Goal: Check status: Check status

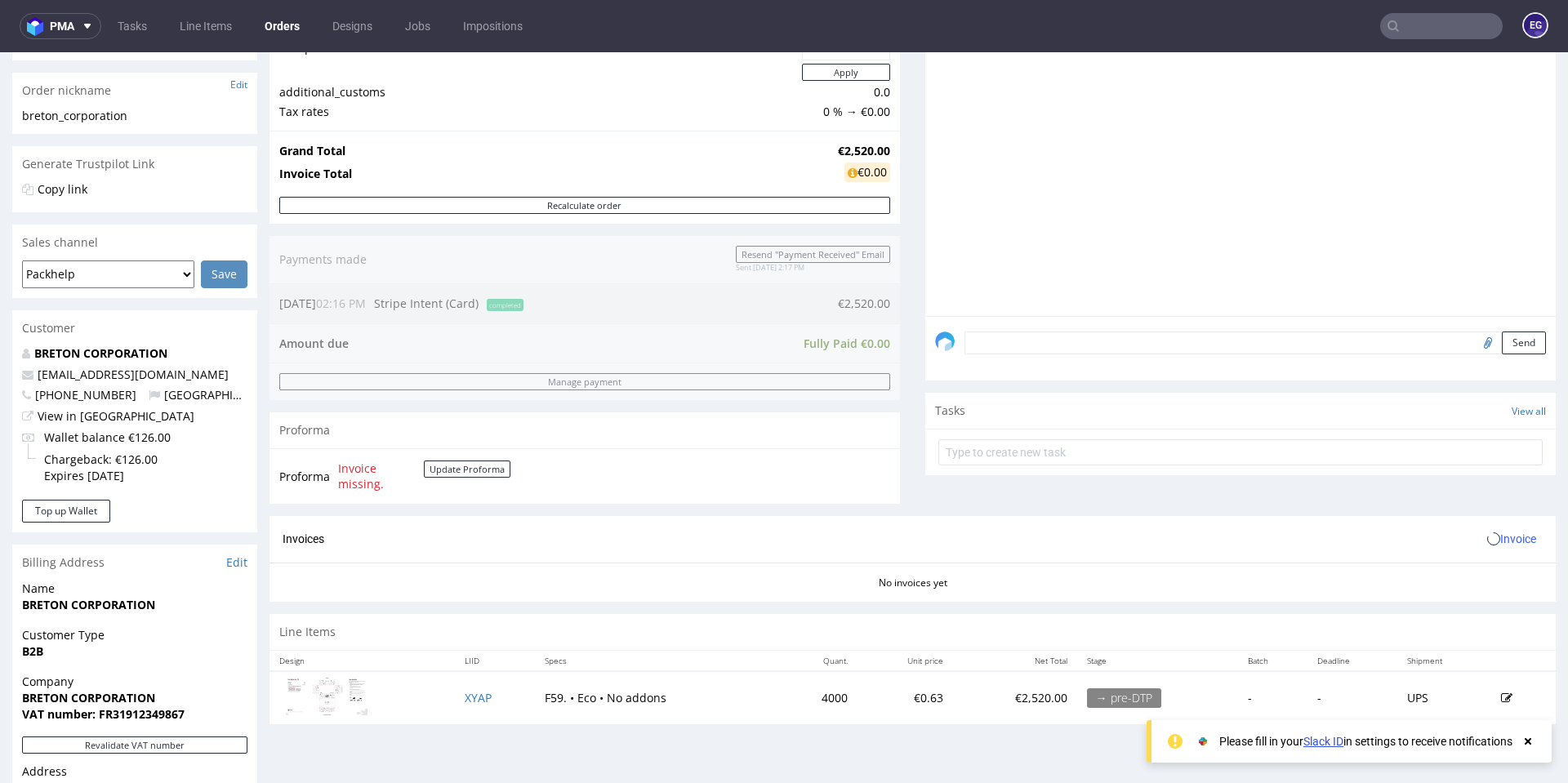
scroll to position [327, 0]
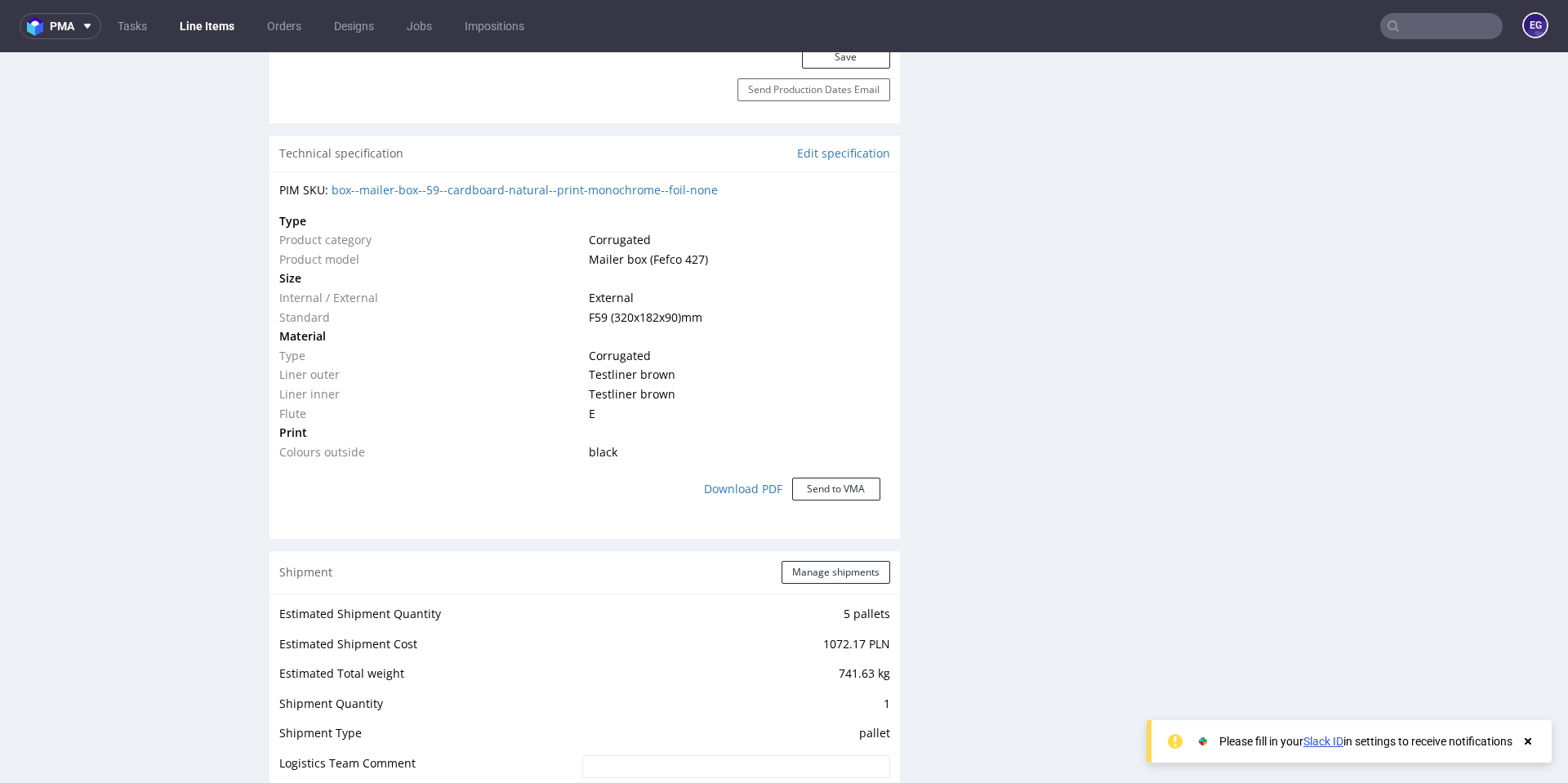
scroll to position [1061, 0]
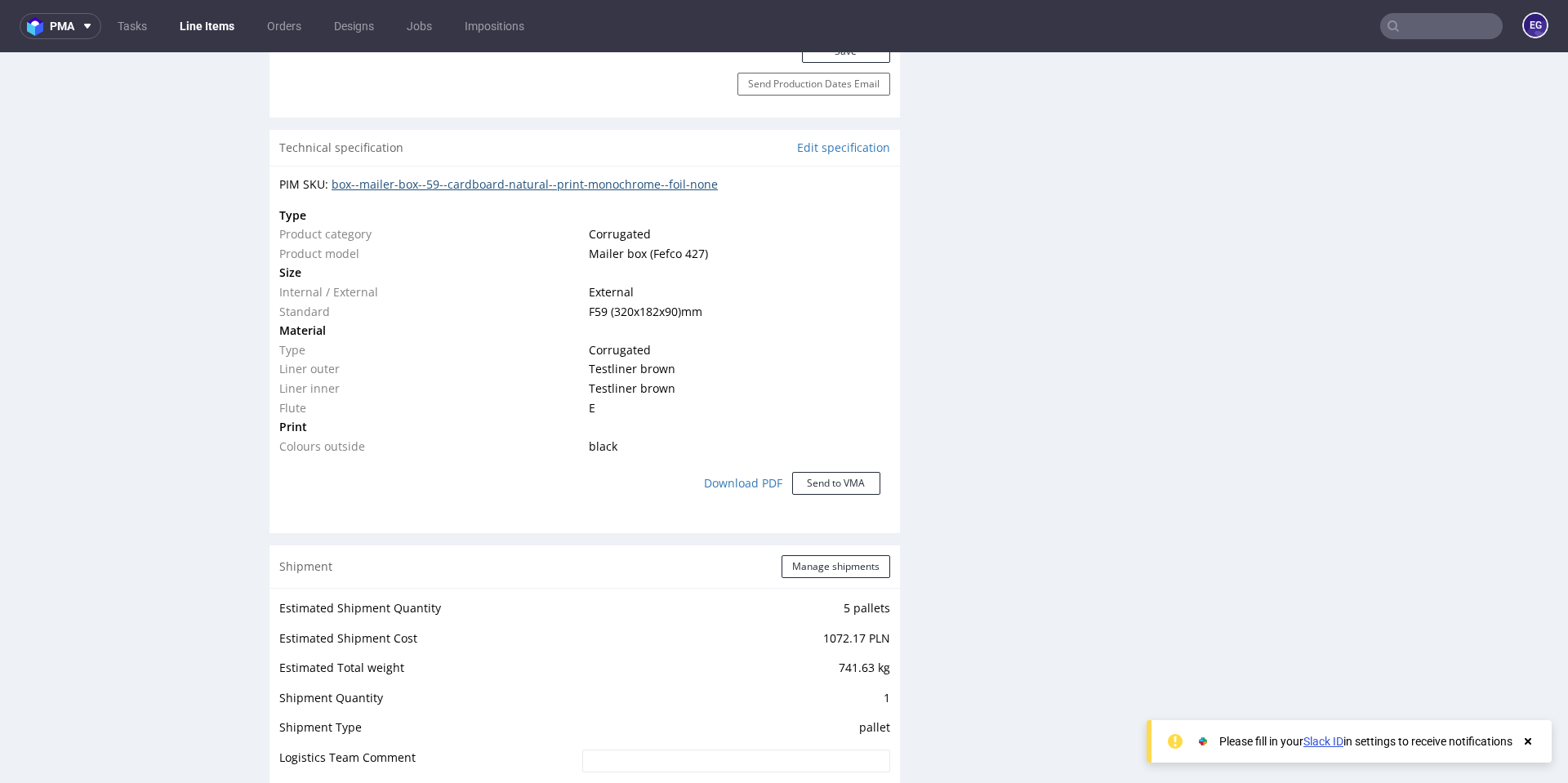
click at [521, 185] on link "box--mailer-box--59--cardboard-natural--print-monochrome--foil-none" at bounding box center [524, 183] width 386 height 15
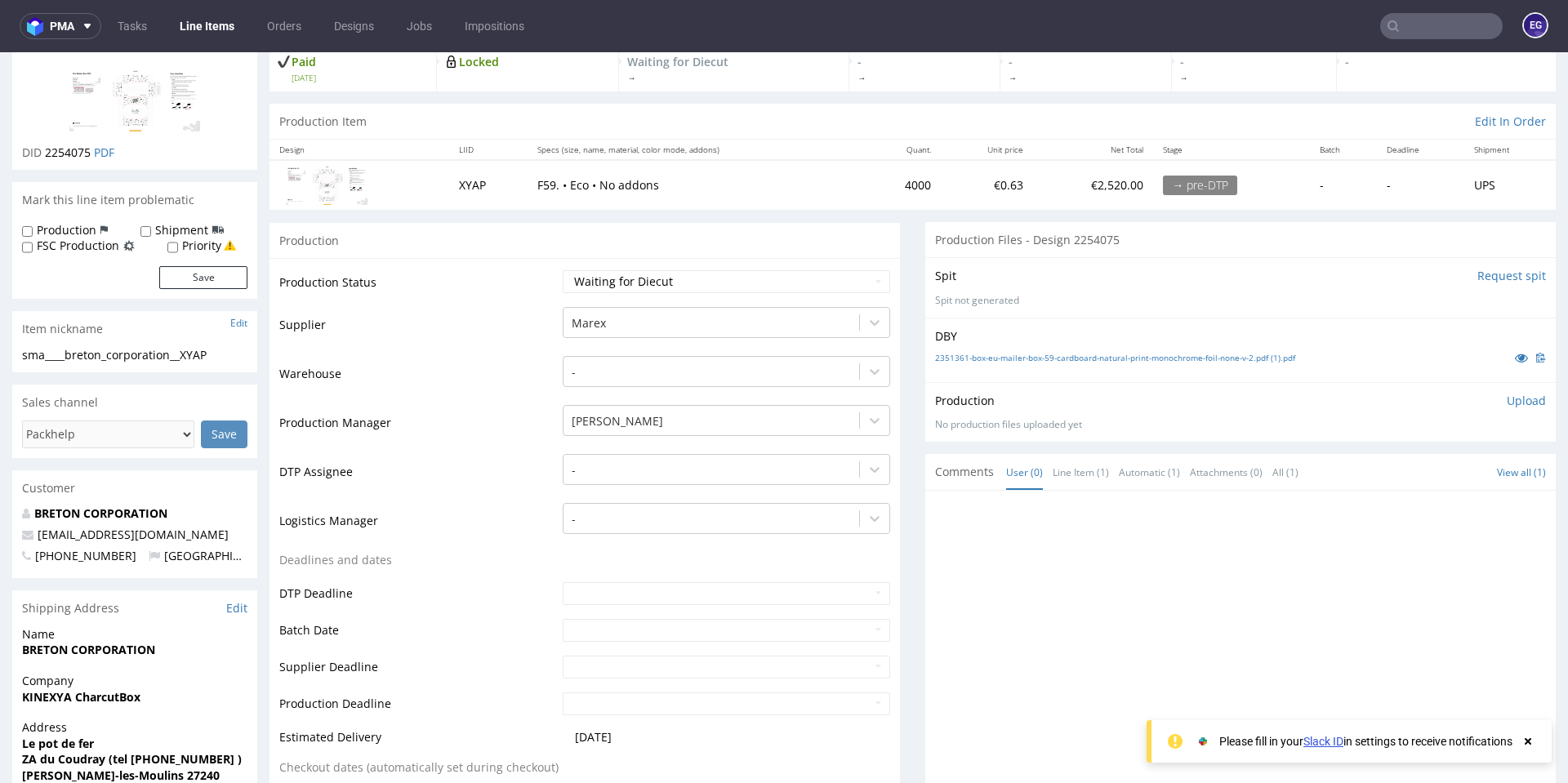
scroll to position [0, 0]
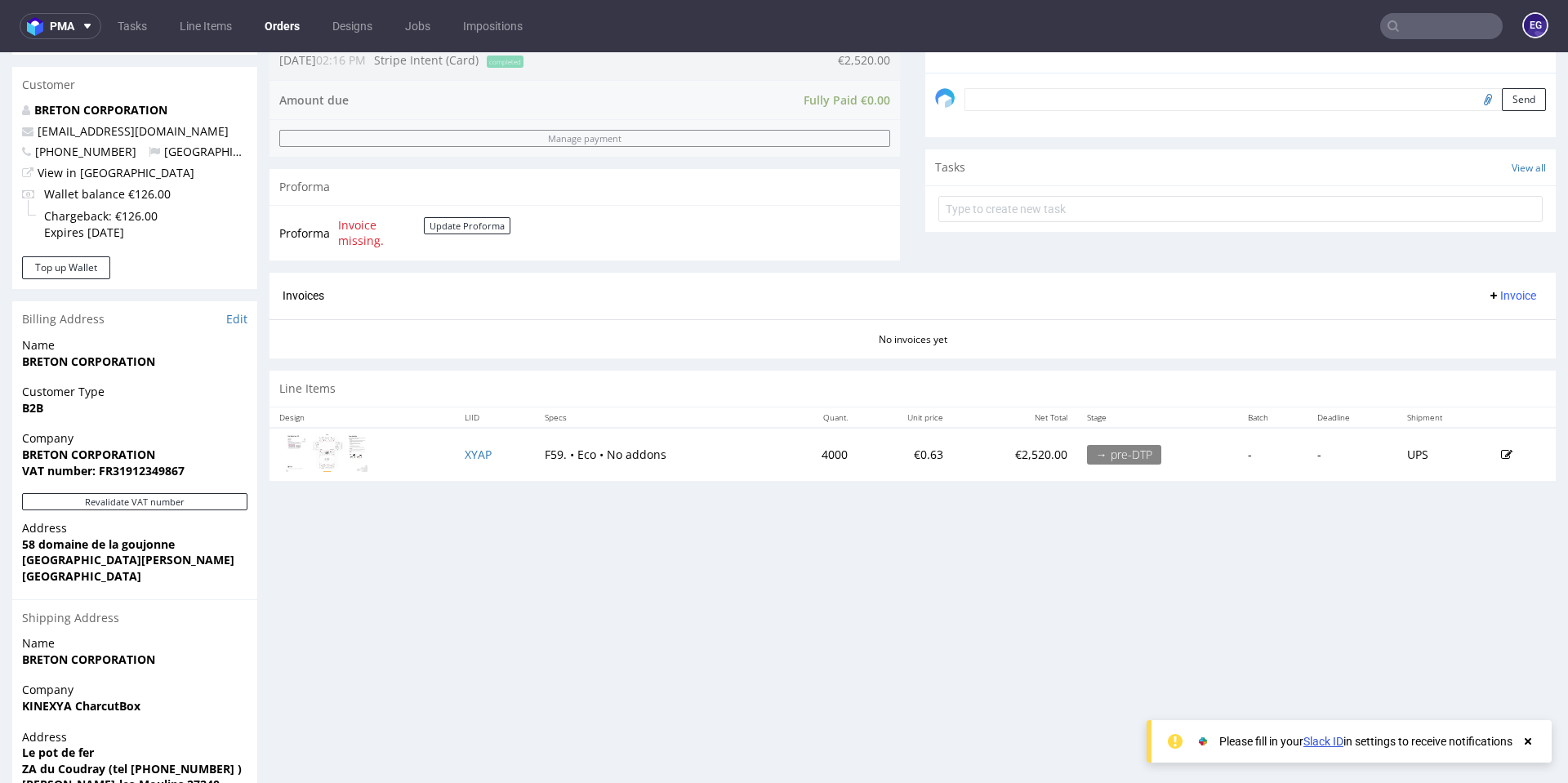
scroll to position [490, 0]
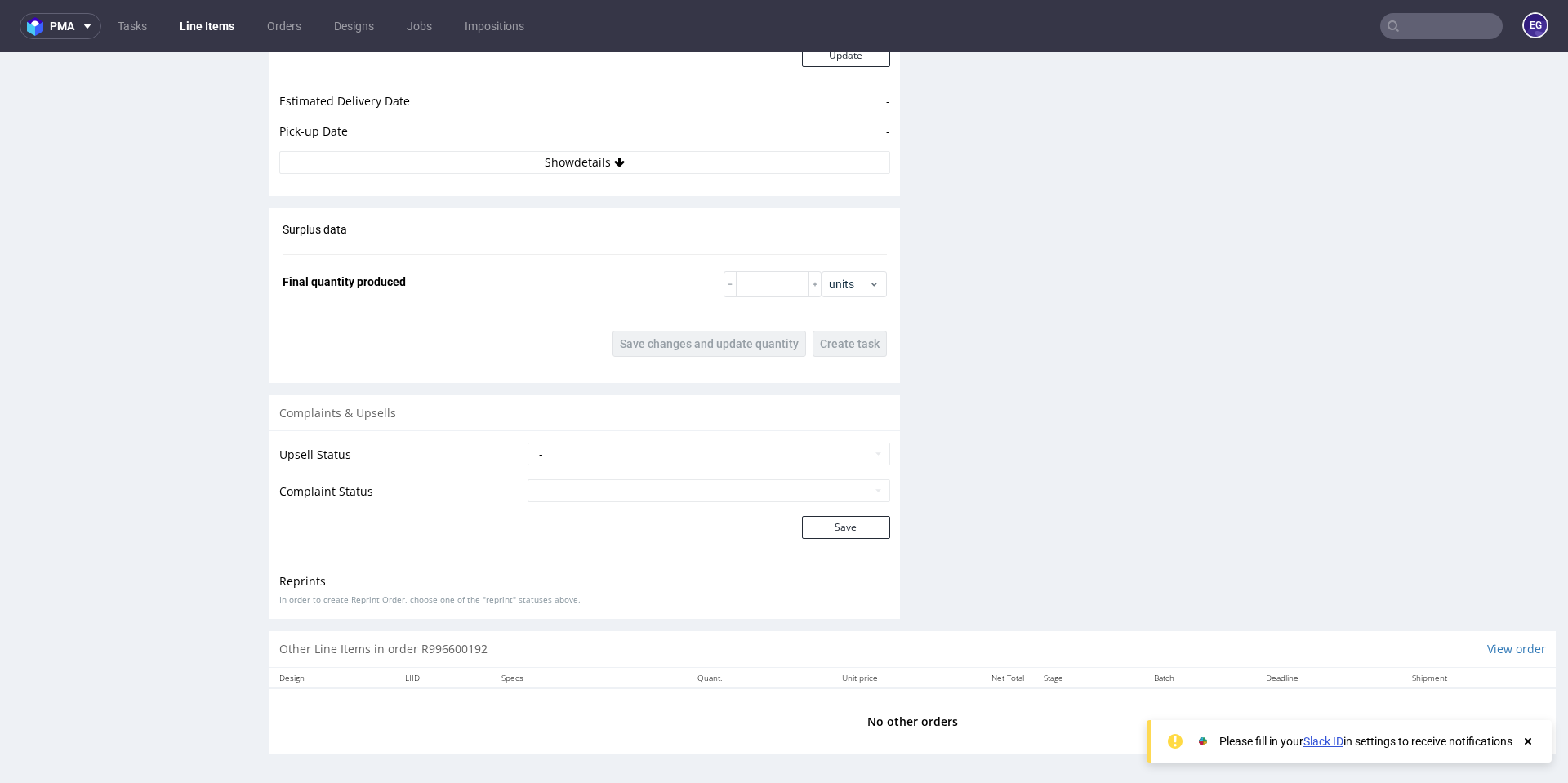
scroll to position [1811, 0]
